Goal: Transaction & Acquisition: Purchase product/service

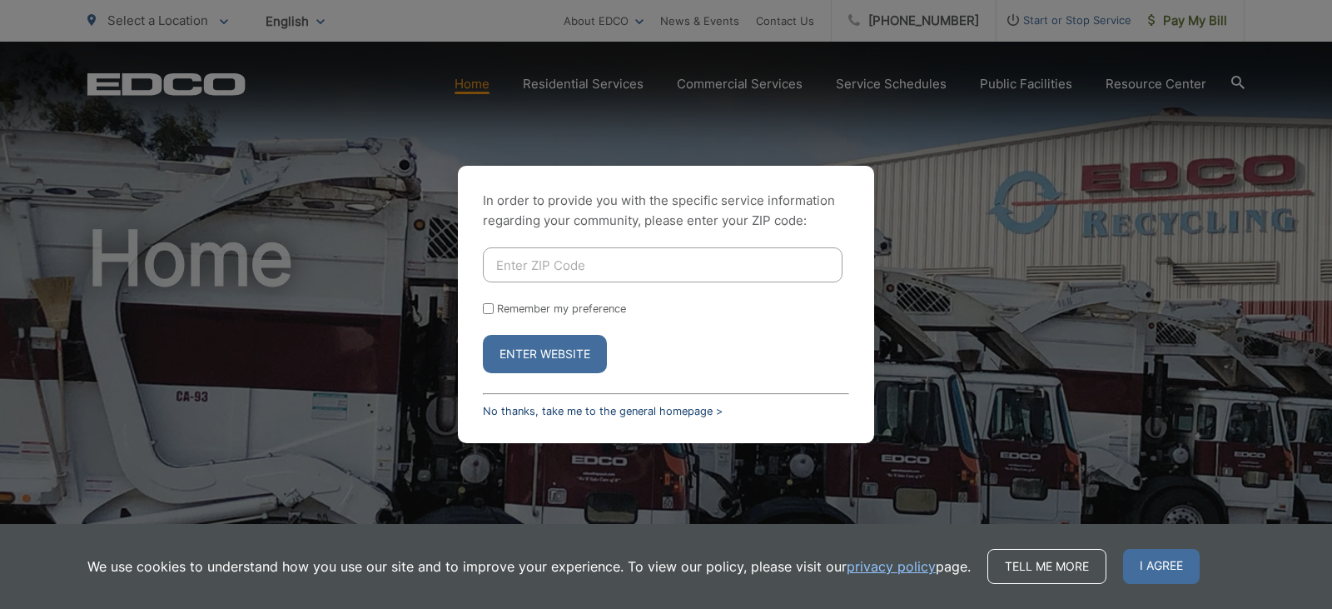
click at [511, 407] on link "No thanks, take me to the general homepage >" at bounding box center [603, 411] width 240 height 12
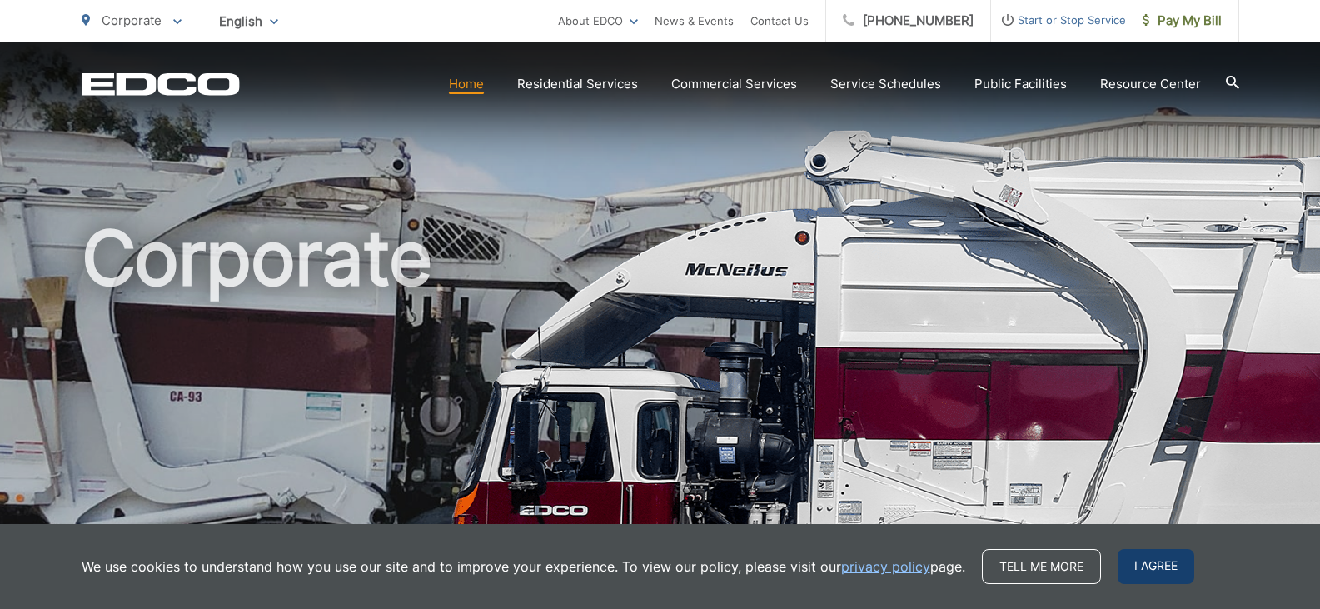
click at [1135, 563] on span "I agree" at bounding box center [1155, 566] width 77 height 35
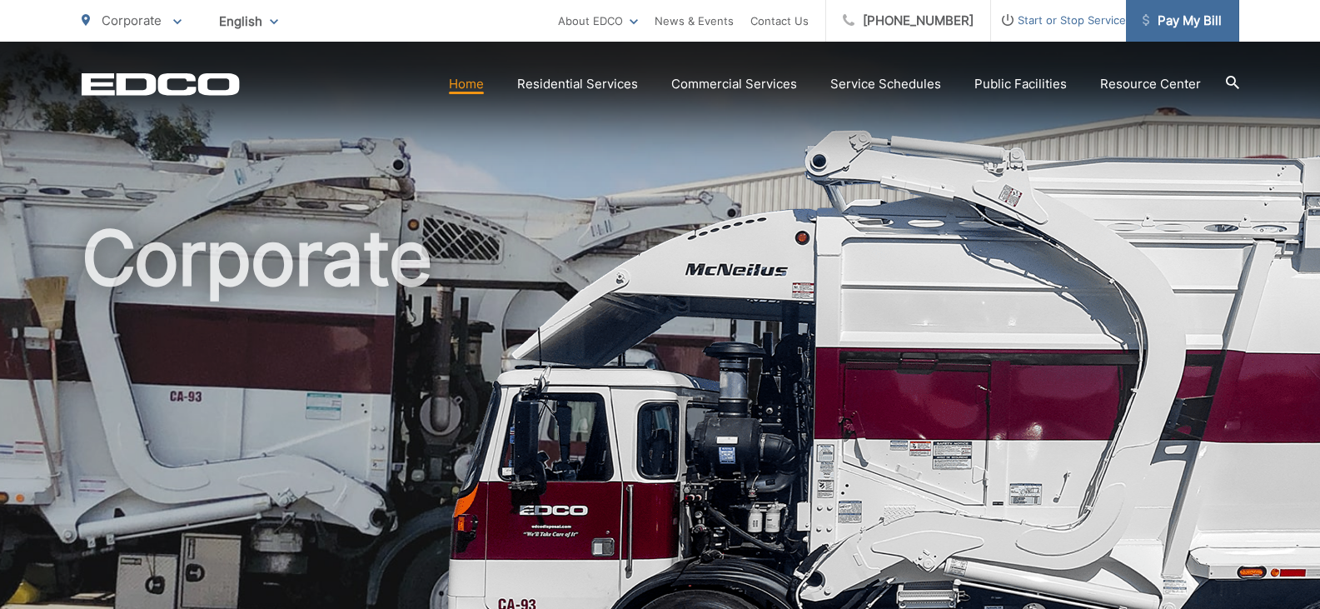
click at [1184, 34] on link "Pay My Bill" at bounding box center [1182, 21] width 113 height 42
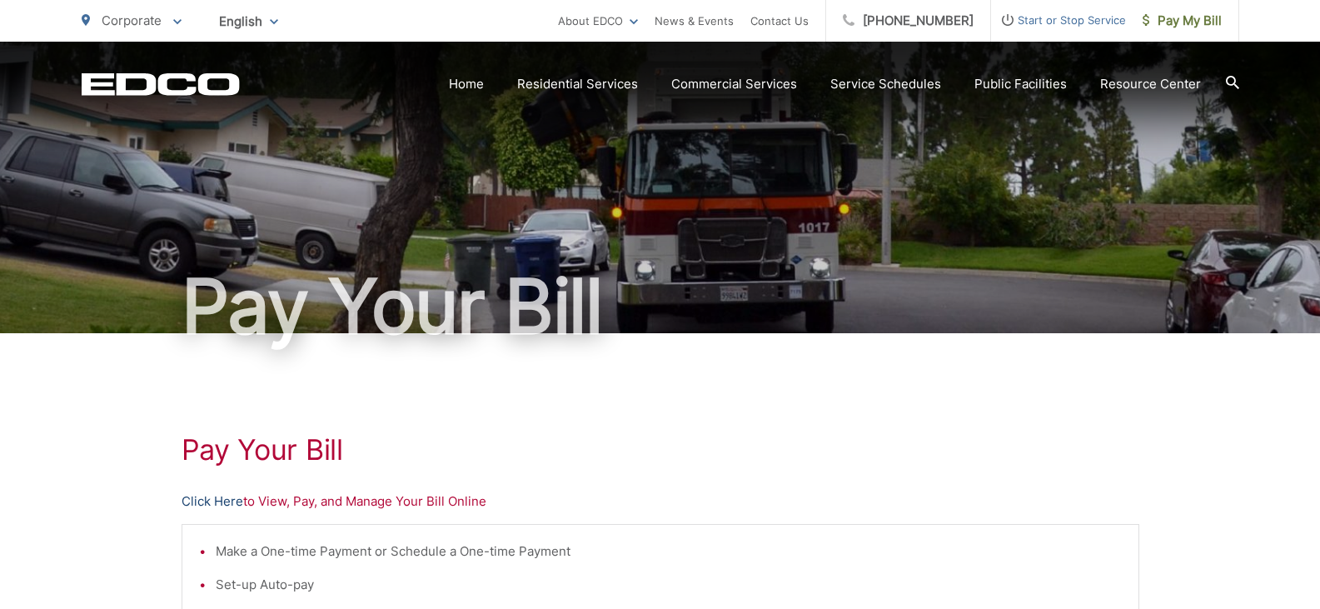
click at [208, 505] on link "Click Here" at bounding box center [213, 501] width 62 height 20
click at [221, 502] on link "Click Here" at bounding box center [213, 501] width 62 height 20
